Goal: Find specific page/section: Locate item on page

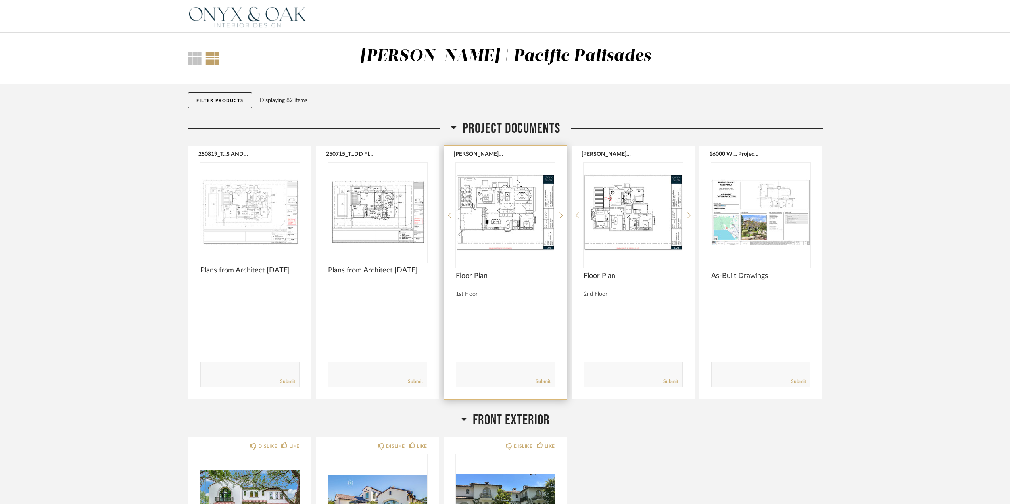
click at [507, 212] on img "0" at bounding box center [505, 212] width 99 height 99
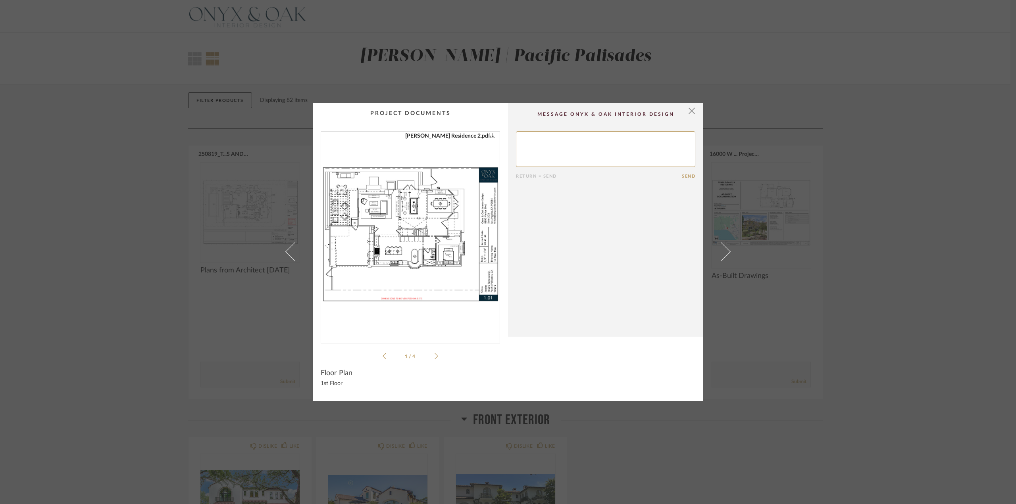
click at [450, 201] on img "0" at bounding box center [410, 234] width 179 height 205
